Goal: Book appointment/travel/reservation

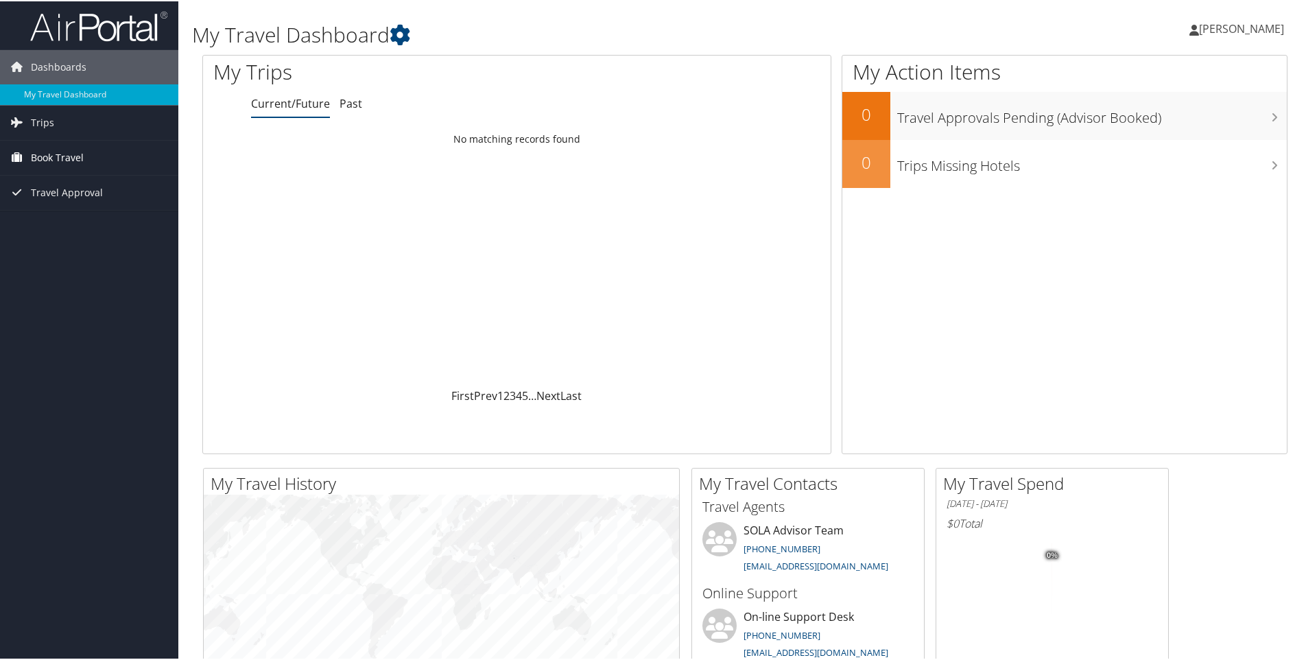
click at [70, 161] on span "Book Travel" at bounding box center [57, 156] width 53 height 34
click at [94, 228] on link "Book/Manage Online Trips" at bounding box center [89, 225] width 178 height 21
click at [60, 183] on link "Agent Booking Request" at bounding box center [89, 184] width 178 height 21
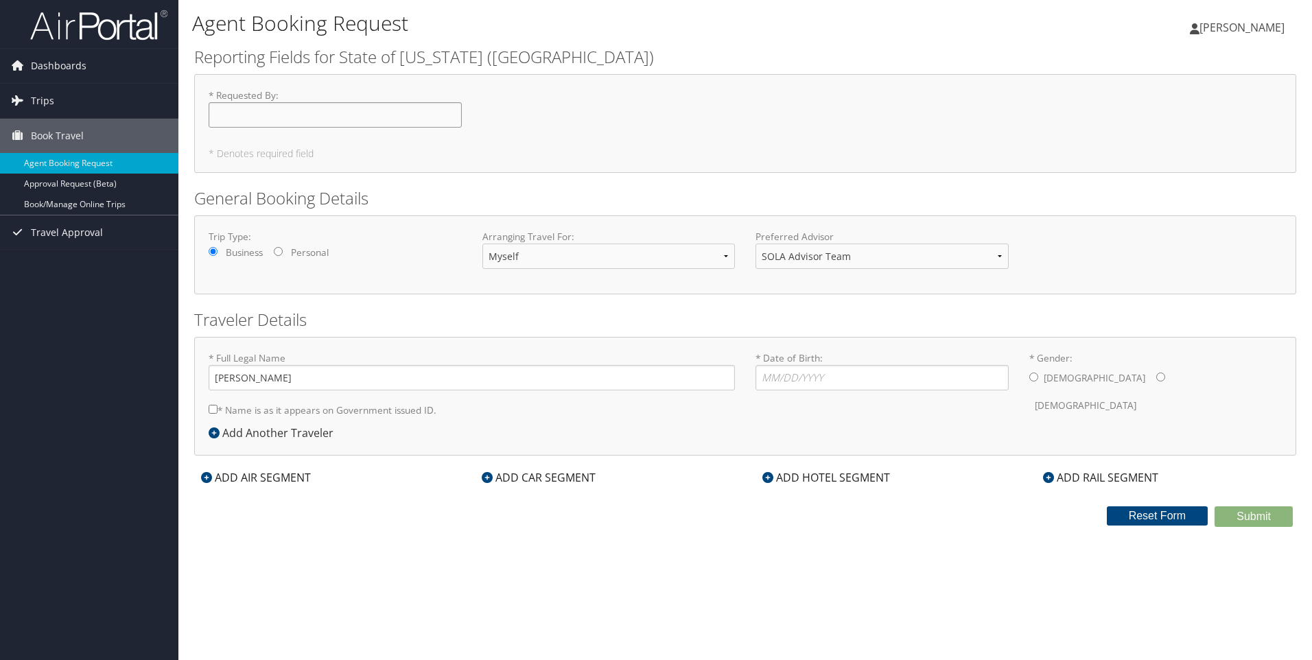
click at [360, 108] on input "* Requested By : Required" at bounding box center [335, 114] width 253 height 25
click at [357, 109] on input "* Requested By : Required" at bounding box center [335, 114] width 253 height 25
type input "v"
type input "Vince Granito"
click at [801, 375] on input "* Date of Birth: Invalid Date" at bounding box center [881, 377] width 253 height 25
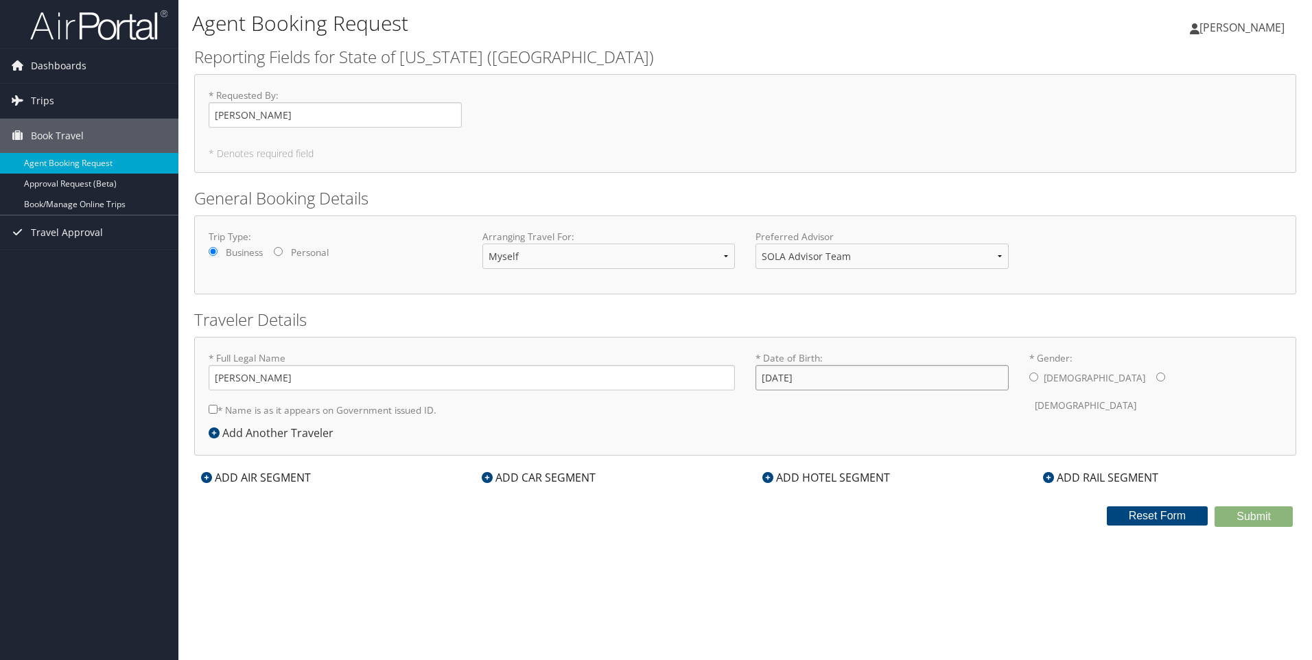
type input "03/30/1961"
click at [1035, 374] on input "* Gender: Male Female" at bounding box center [1033, 377] width 9 height 9
radio input "true"
click at [208, 405] on div "* Full Legal Name Vincent Robert Granito * Name is as it appears on Government …" at bounding box center [471, 387] width 547 height 73
click at [211, 406] on input "* Name is as it appears on Government issued ID." at bounding box center [213, 409] width 9 height 9
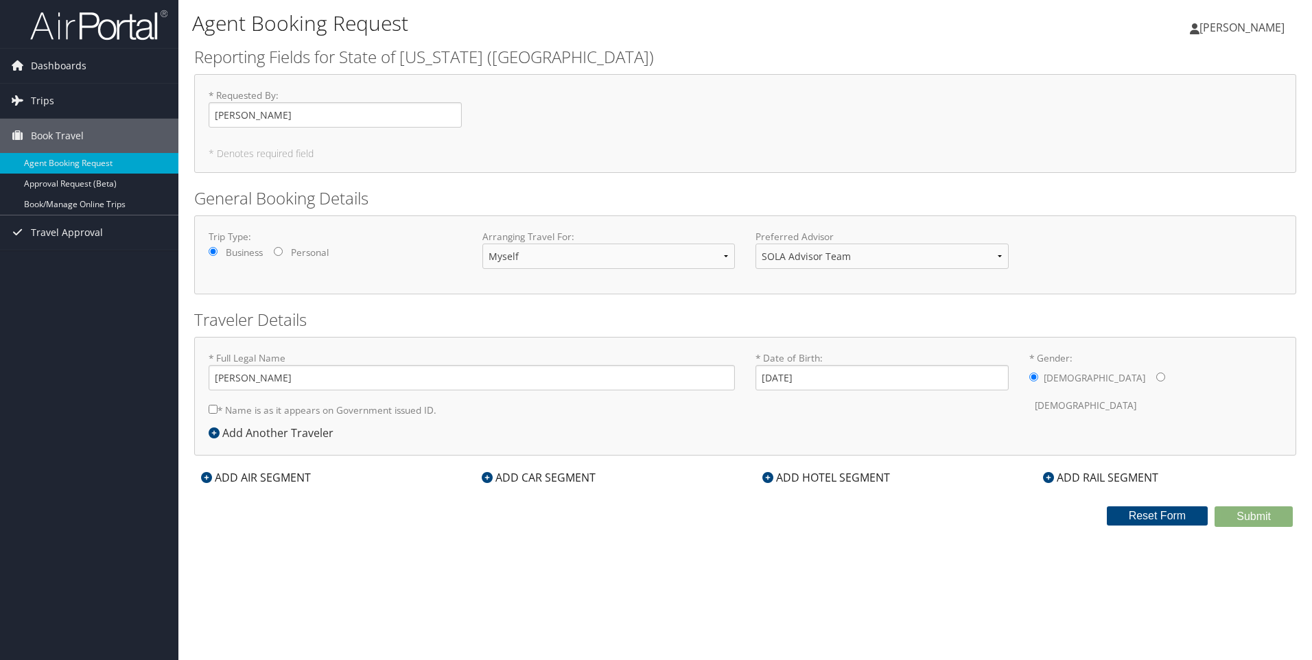
checkbox input "true"
click at [230, 475] on div "ADD AIR SEGMENT" at bounding box center [256, 477] width 124 height 16
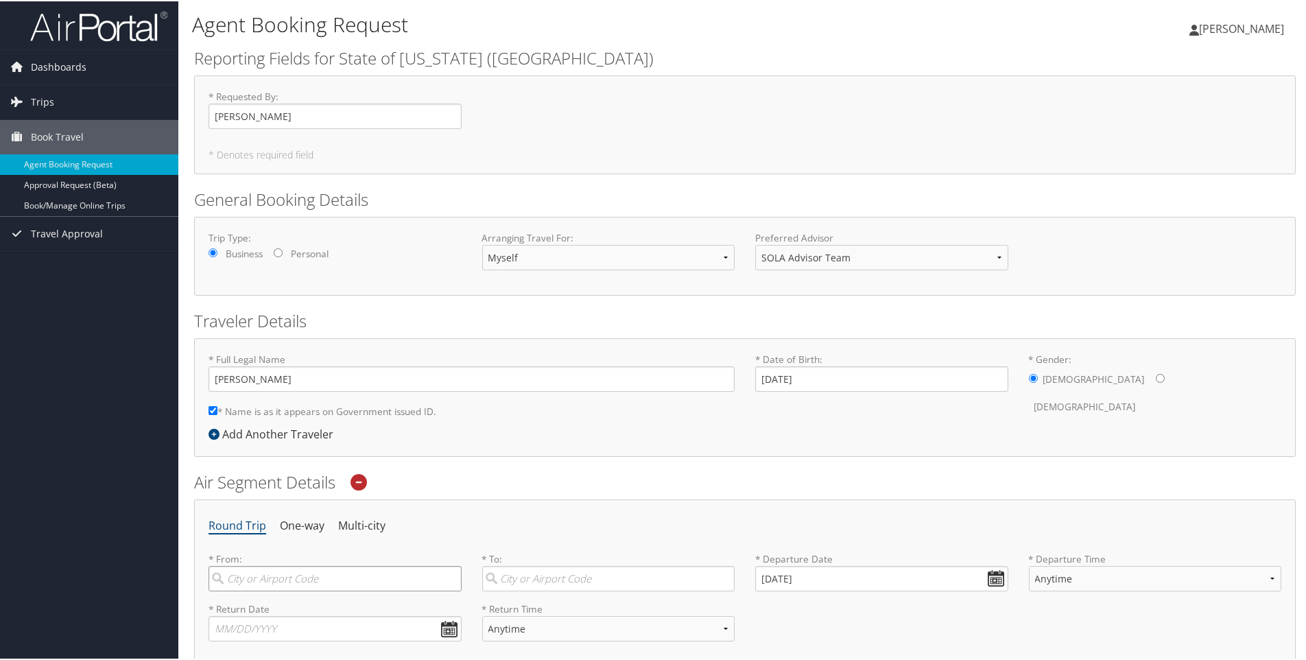
click at [246, 578] on input "search" at bounding box center [335, 577] width 253 height 25
click at [250, 611] on div "New Orleans (MSY null)" at bounding box center [337, 606] width 235 height 18
click at [250, 590] on input "msy" at bounding box center [335, 577] width 253 height 25
type input "New Orleans (MSY null)"
click at [513, 574] on input "search" at bounding box center [608, 577] width 253 height 25
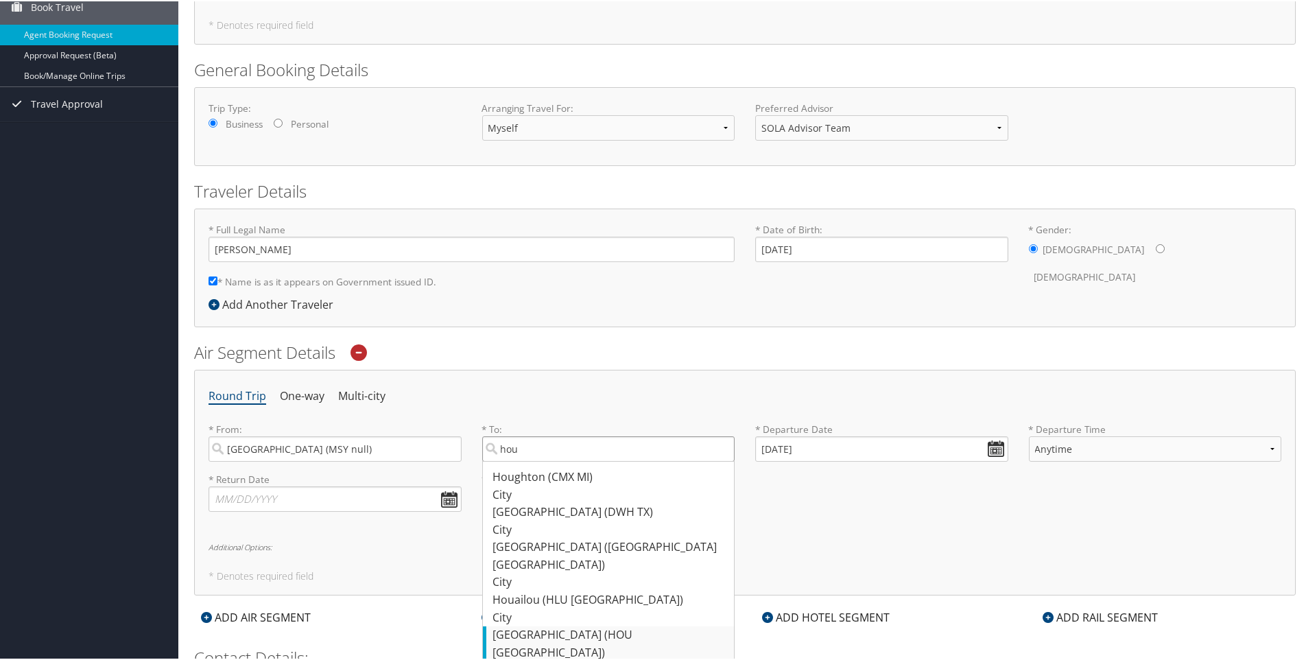
scroll to position [137, 0]
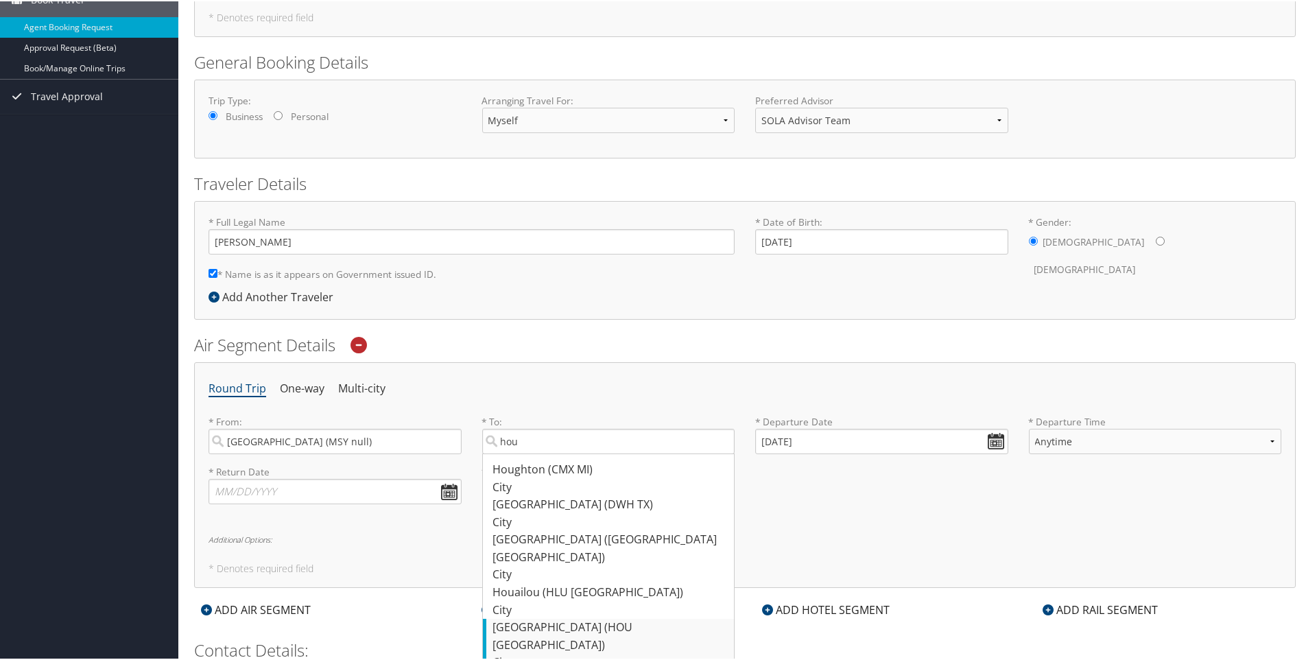
click at [517, 618] on div "Houston (HOU TX)" at bounding box center [610, 635] width 235 height 35
click at [517, 453] on input "hou" at bounding box center [608, 439] width 253 height 25
type input "Houston (HOU TX)"
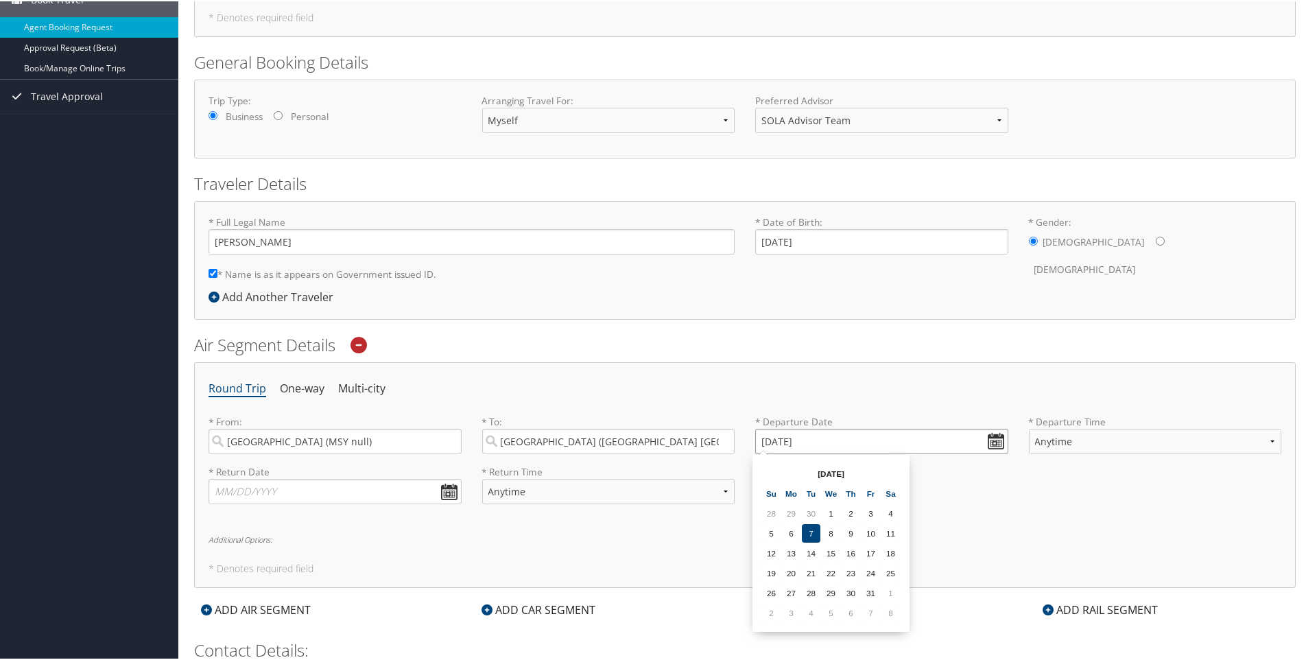
click at [989, 436] on input "10/07/2025" at bounding box center [881, 439] width 253 height 25
click at [792, 571] on td "20" at bounding box center [791, 572] width 19 height 19
type input "10/20/2025"
click at [1144, 442] on select "Anytime Early Morning (5AM-7AM) Morning (7AM-12PM) Afternoon (12PM-5PM) Evening…" at bounding box center [1155, 439] width 253 height 25
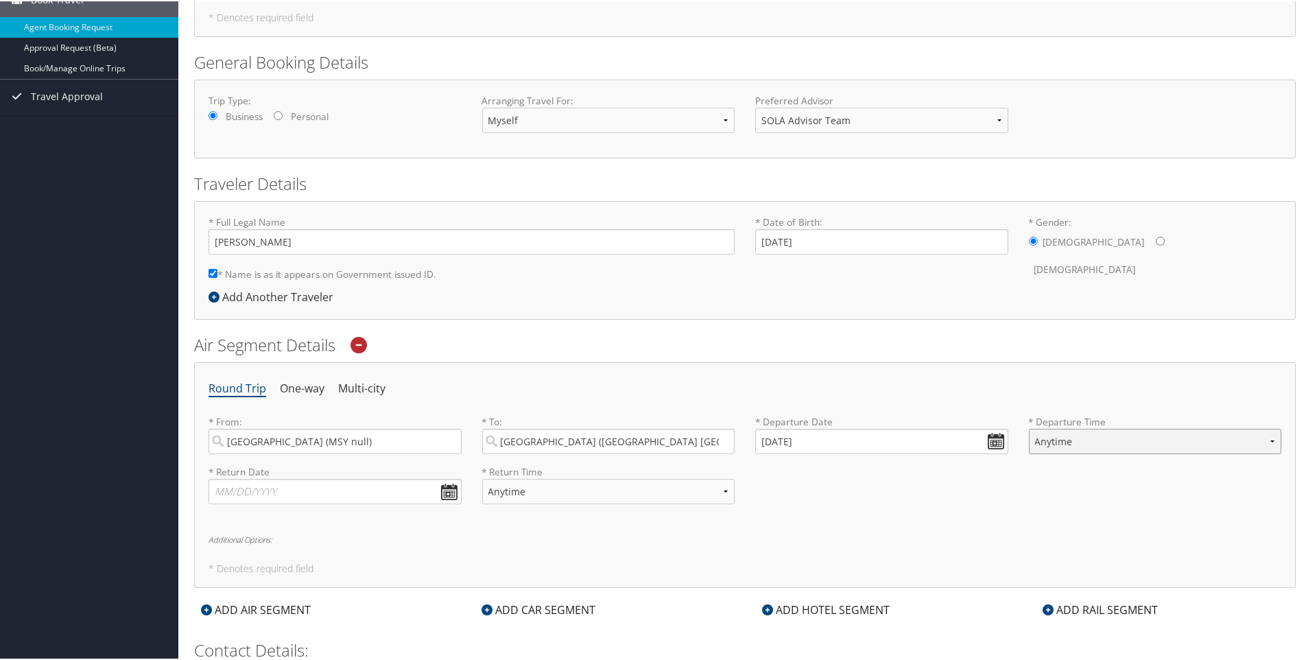
click at [1144, 441] on select "Anytime Early Morning (5AM-7AM) Morning (7AM-12PM) Afternoon (12PM-5PM) Evening…" at bounding box center [1155, 439] width 253 height 25
select select "7AM-12PM"
click at [1029, 427] on select "Anytime Early Morning (5AM-7AM) Morning (7AM-12PM) Afternoon (12PM-5PM) Evening…" at bounding box center [1155, 439] width 253 height 25
click at [445, 490] on input "text" at bounding box center [335, 490] width 253 height 25
click at [269, 620] on td "21" at bounding box center [267, 622] width 19 height 19
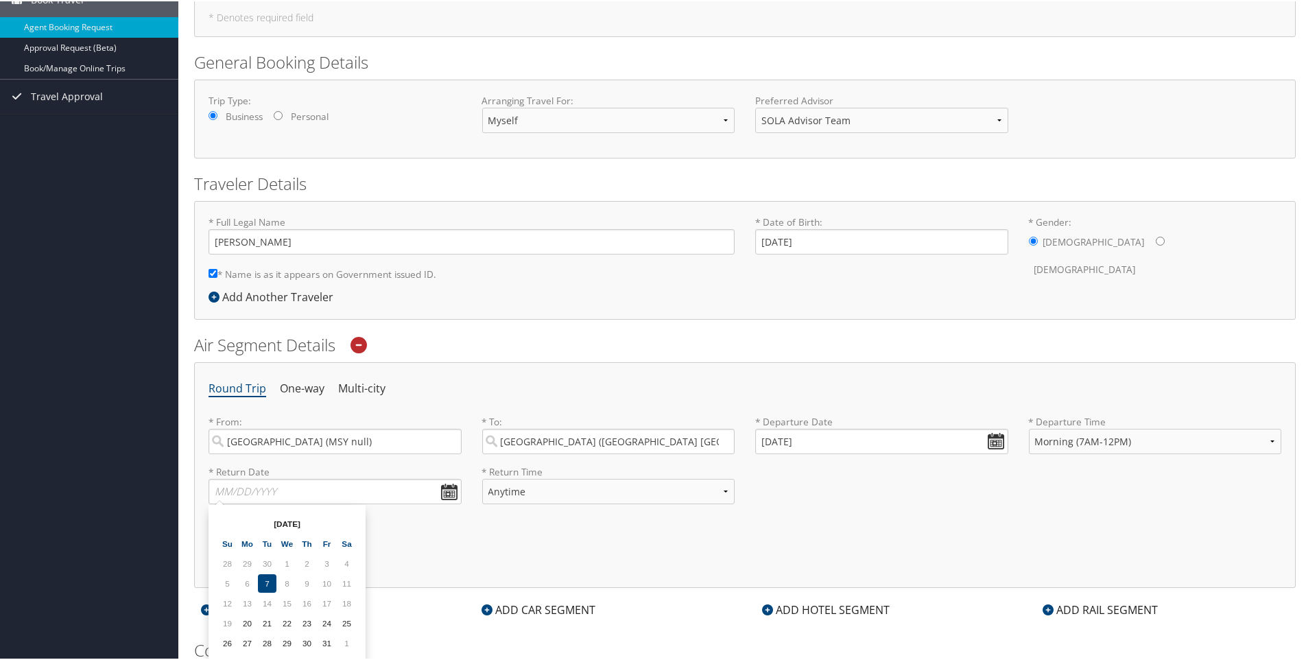
type input "10/21/2025"
click at [713, 487] on select "Anytime Early Morning (5AM-7AM) Morning (7AM-12PM) Afternoon (12PM-5PM) Evening…" at bounding box center [608, 490] width 253 height 25
select select "5PM-10PM"
click at [482, 478] on select "Anytime Early Morning (5AM-7AM) Morning (7AM-12PM) Afternoon (12PM-5PM) Evening…" at bounding box center [608, 490] width 253 height 25
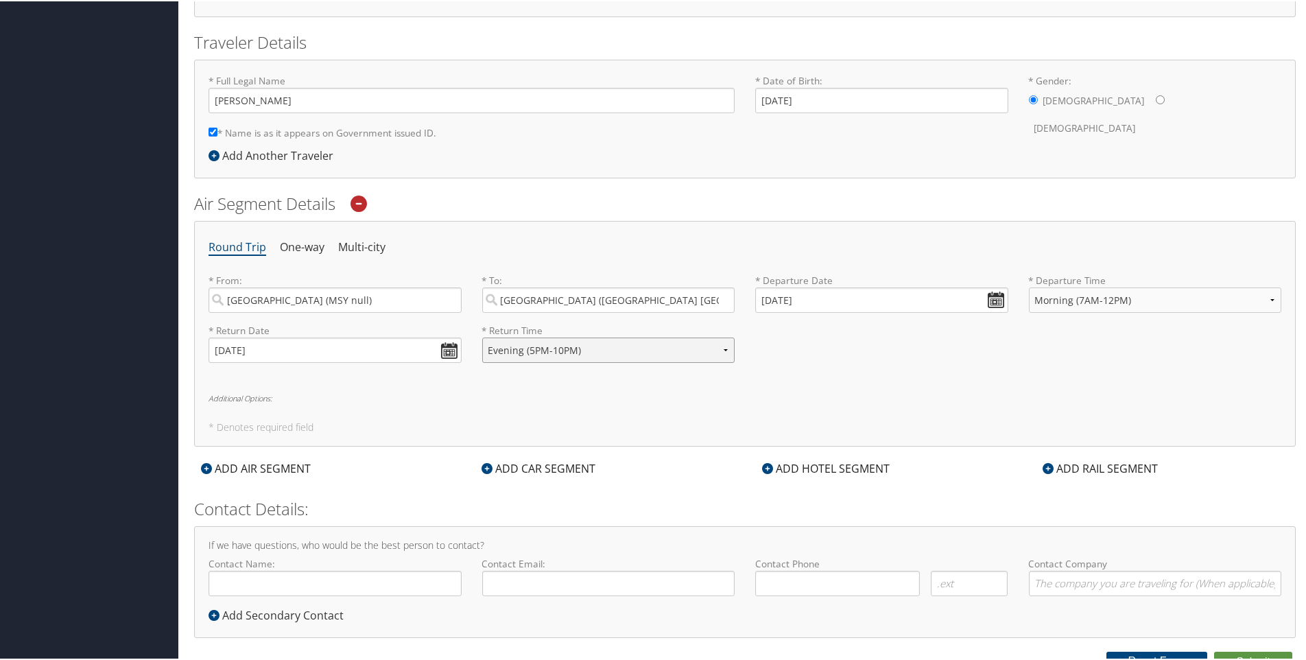
scroll to position [290, 0]
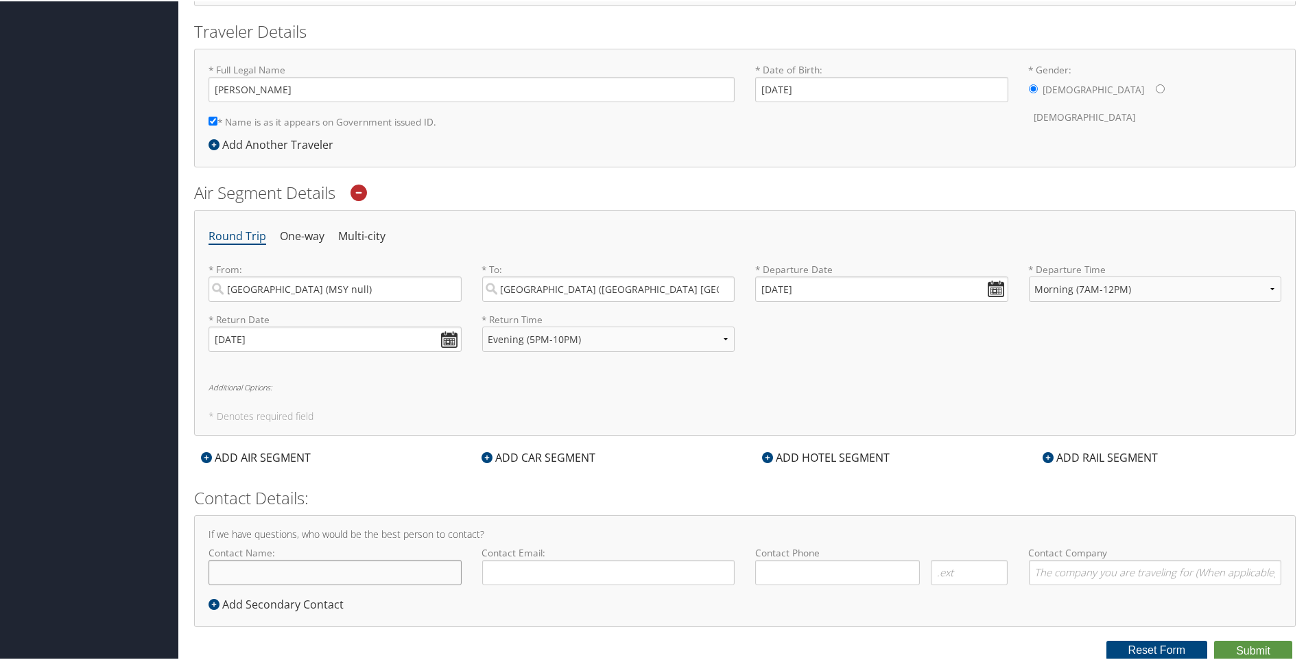
click at [329, 563] on input "Contact Name:" at bounding box center [335, 571] width 253 height 25
type input "Vince Granito"
type input "vgranito@uno.edu"
type input "( ) -"
type input "University of New Orleans Athletics"
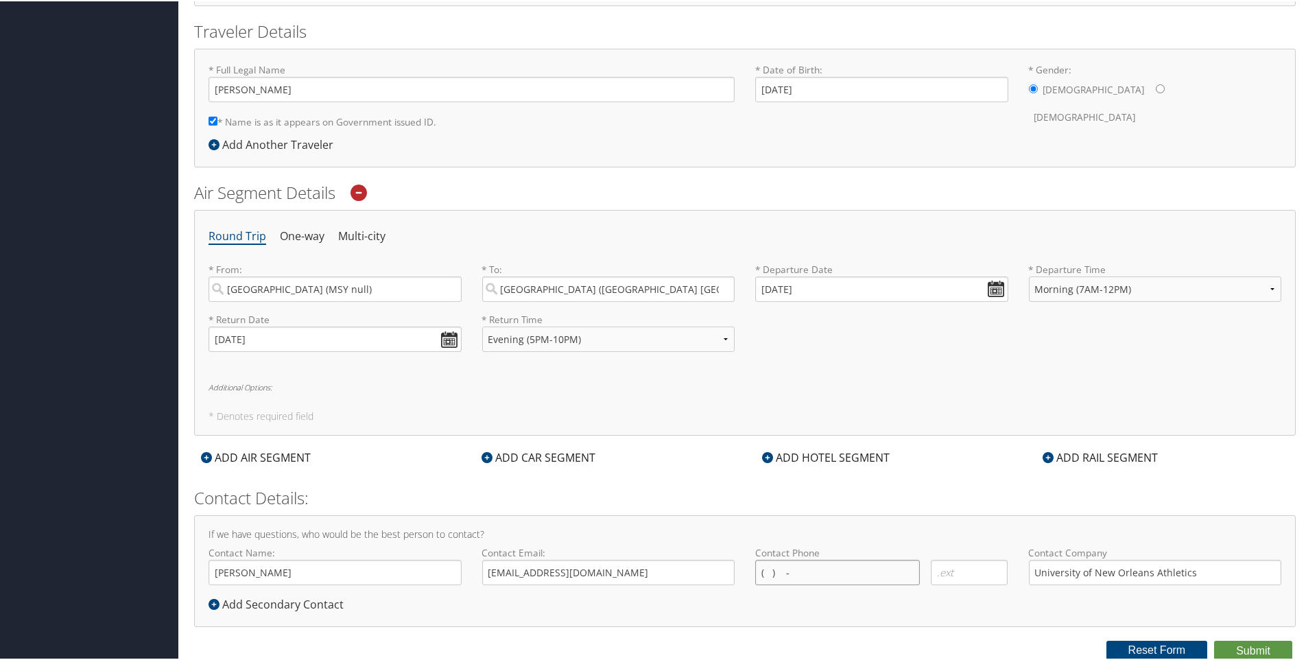
click at [882, 574] on input "( ) -" at bounding box center [837, 571] width 165 height 25
type input "(504) 491-5368"
click at [1237, 652] on button "Submit" at bounding box center [1254, 650] width 78 height 21
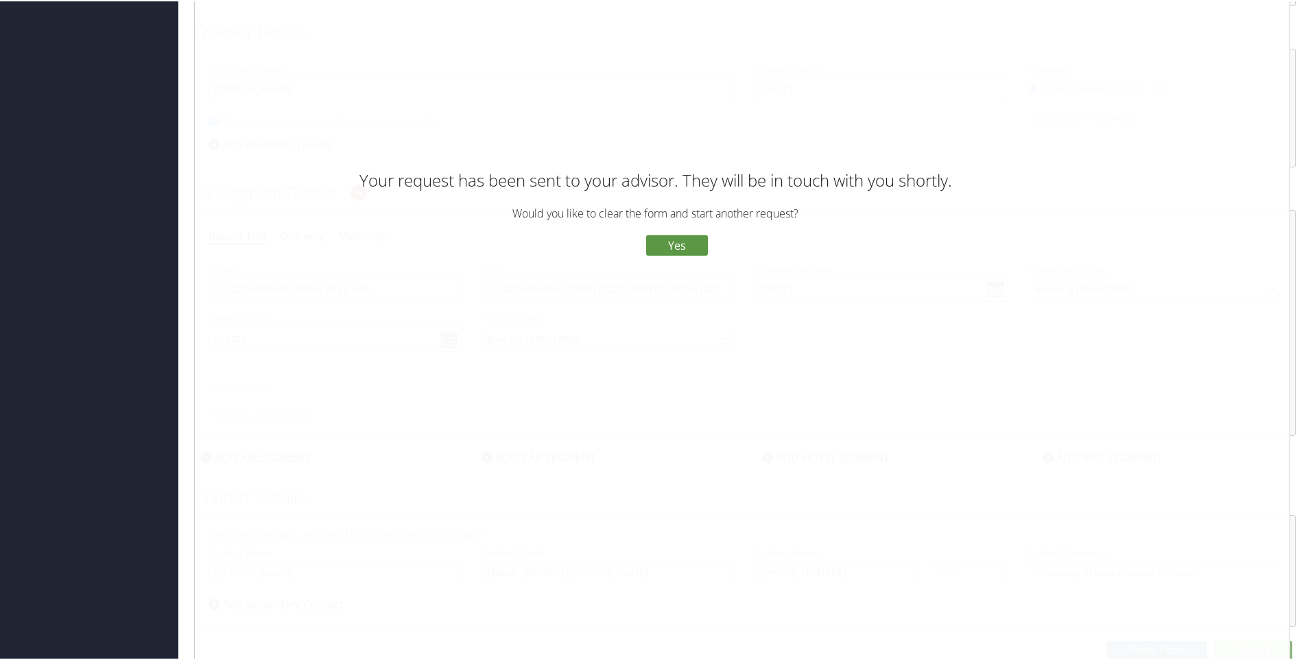
click at [611, 245] on button "No" at bounding box center [622, 244] width 36 height 23
